Goal: Task Accomplishment & Management: Complete application form

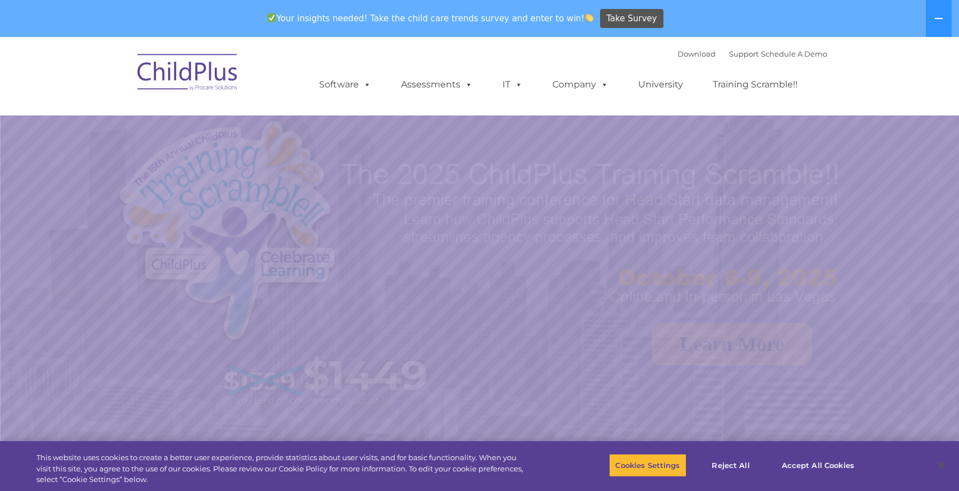
select select "MEDIUM"
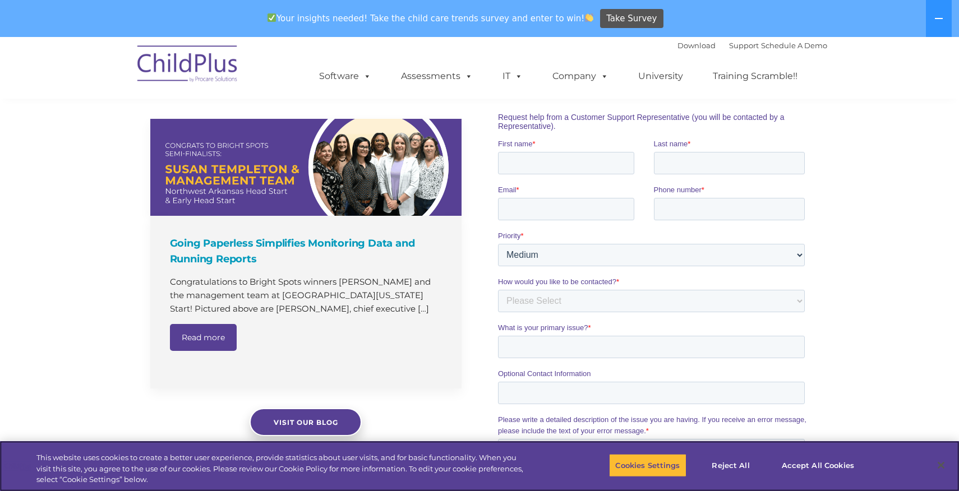
scroll to position [729, 0]
click at [538, 165] on input "First name *" at bounding box center [565, 162] width 136 height 22
type input "[PERSON_NAME]"
type input "Frenz"
type input "[EMAIL_ADDRESS][DOMAIN_NAME]"
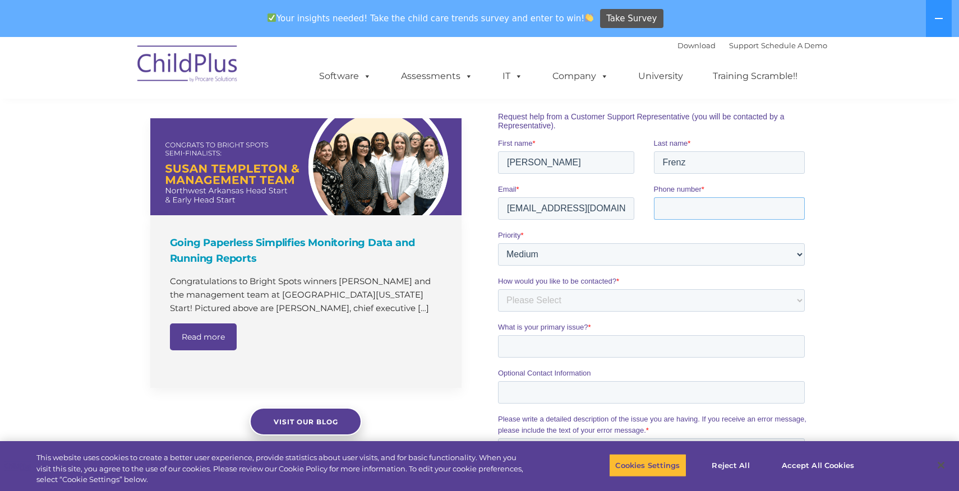
type input "3039740549"
click at [574, 208] on input "[EMAIL_ADDRESS][DOMAIN_NAME]" at bounding box center [565, 208] width 136 height 22
type input "[EMAIL_ADDRESS][DOMAIN_NAME]"
click at [584, 301] on select "Please Select Phone Email" at bounding box center [650, 300] width 307 height 22
select select "Phone"
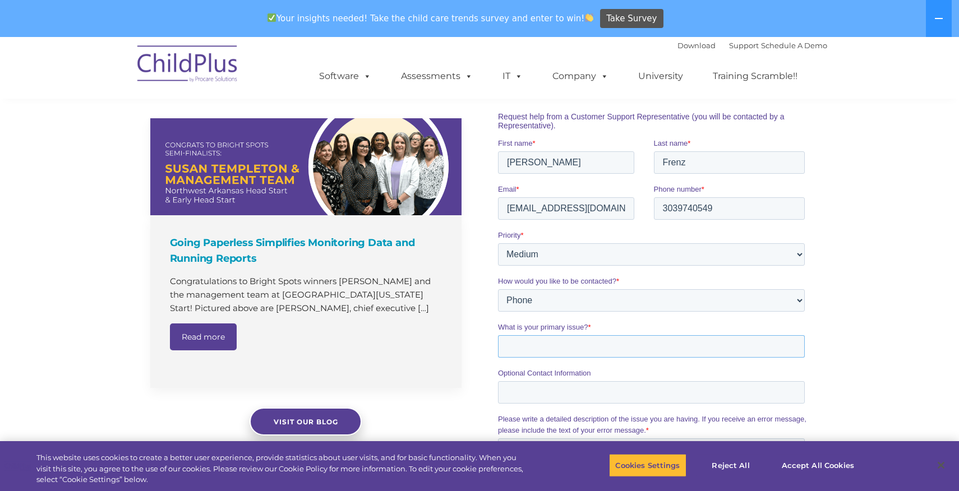
click at [559, 345] on input "What is your primary issue? *" at bounding box center [650, 346] width 307 height 22
type input "Sponsorship for Head Start Conference"
click at [921, 319] on div "The Latest News Going Paperless Simplifies Monitoring Data and Running Reports …" at bounding box center [479, 337] width 959 height 570
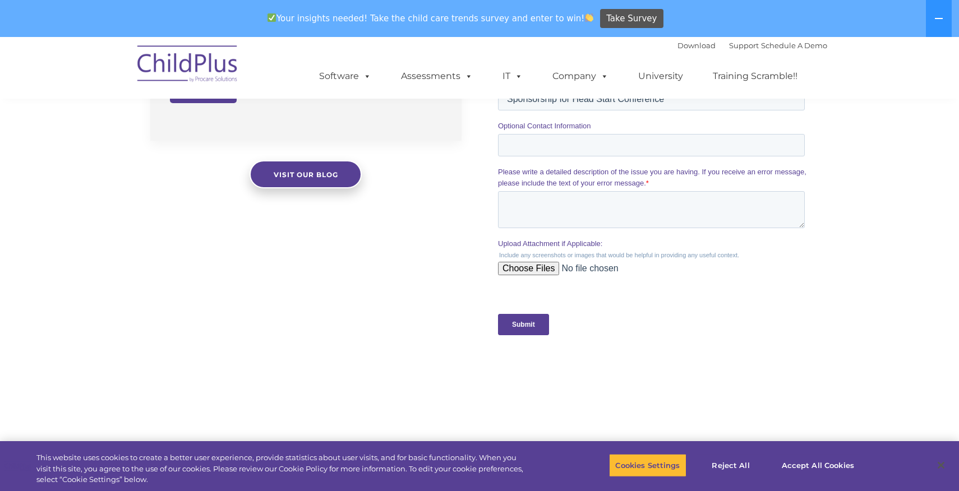
scroll to position [981, 0]
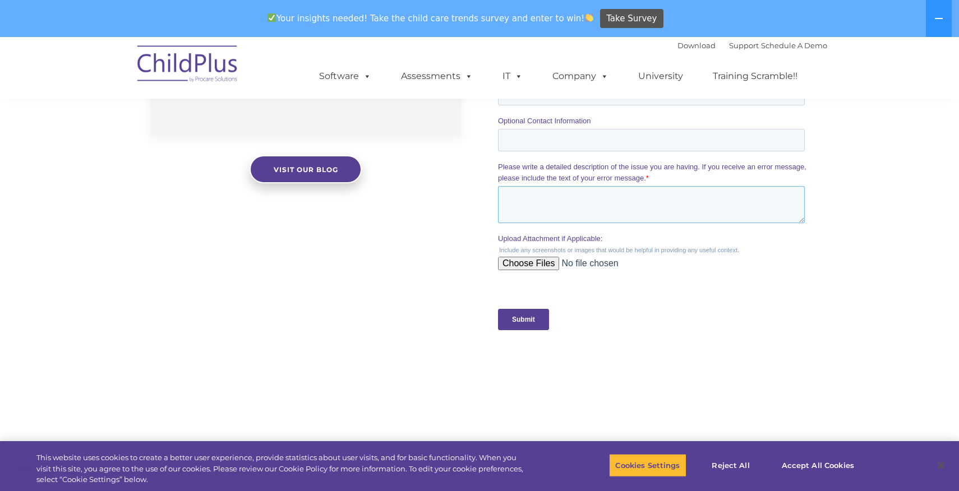
click at [625, 200] on textarea "Please write a detailed description of the issue you are having. If you receive…" at bounding box center [650, 204] width 307 height 37
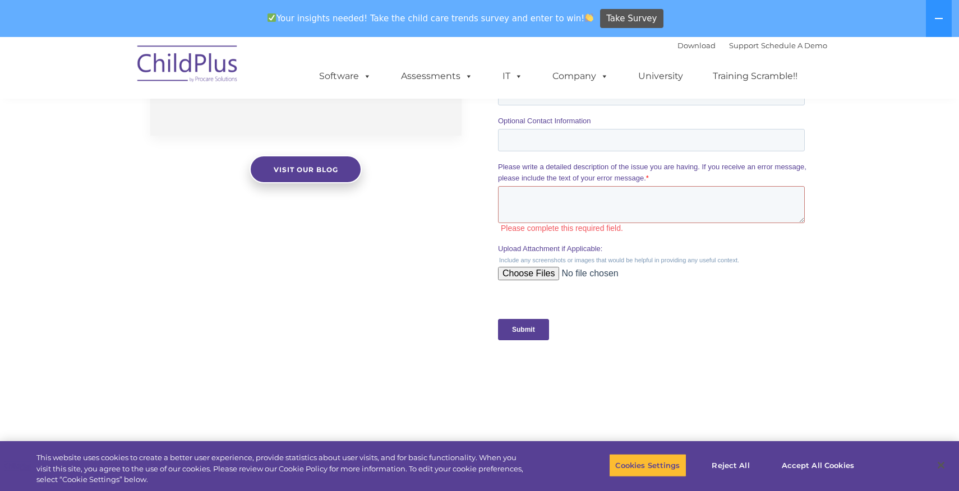
click at [536, 269] on input "Upload Attachment if Applicable:" at bounding box center [650, 278] width 307 height 22
type input "C:\fakepath\Sponsorship Levels_ Region 8 Head Start Conference (1) (3).png"
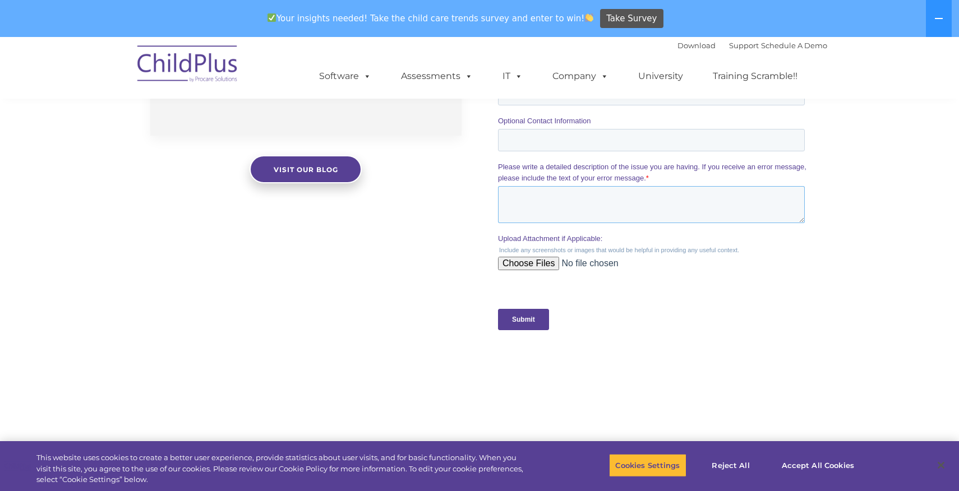
click at [546, 200] on textarea "Please write a detailed description of the issue you are having. If you receive…" at bounding box center [650, 204] width 307 height 37
click at [620, 198] on textarea "I would like ChildPlus to parter with the Region 8 Head Start Association to" at bounding box center [650, 204] width 307 height 37
click at [574, 211] on textarea "I would like ChildPlus to partner with the Region 8 Head Start Association to" at bounding box center [650, 204] width 307 height 37
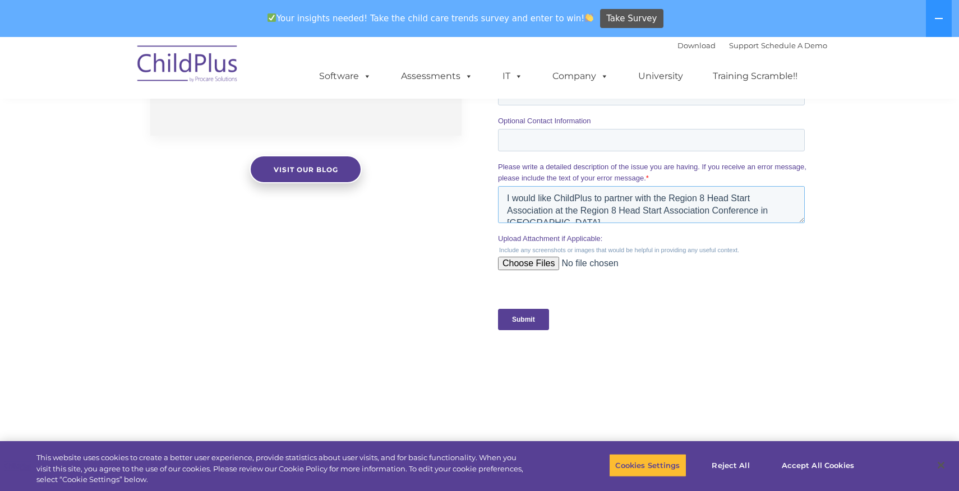
scroll to position [6, 0]
type textarea "I would like ChildPlus to partner with the Region 8 Head Start Association at t…"
click at [538, 322] on input "Submit" at bounding box center [522, 319] width 51 height 21
